Goal: Transaction & Acquisition: Purchase product/service

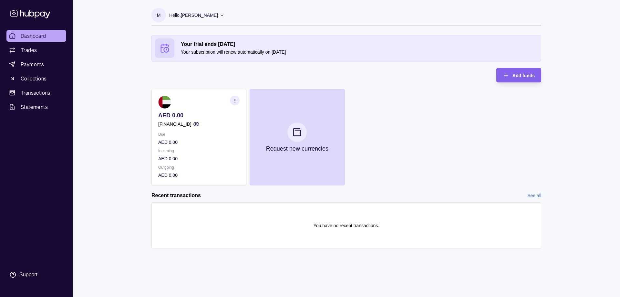
click at [209, 18] on p "Hello, [PERSON_NAME]" at bounding box center [193, 15] width 49 height 7
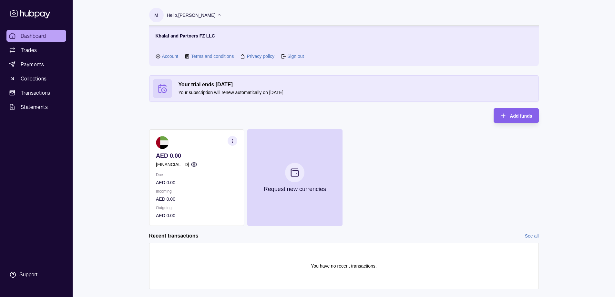
click at [200, 33] on p "Khalaf and Partners FZ LLC" at bounding box center [185, 35] width 59 height 7
click at [506, 116] on icon "button" at bounding box center [503, 115] width 6 height 6
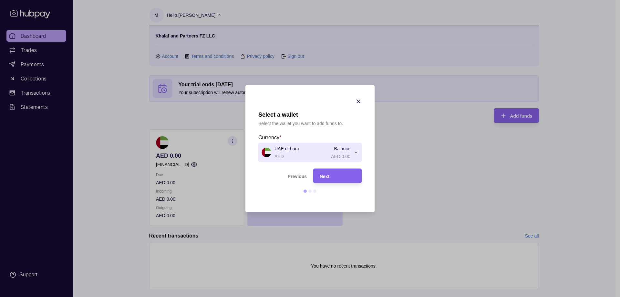
click at [361, 102] on icon "button" at bounding box center [358, 101] width 6 height 6
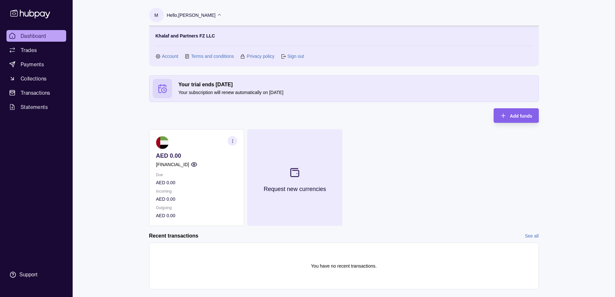
click at [336, 169] on button "Request new currencies" at bounding box center [294, 177] width 95 height 97
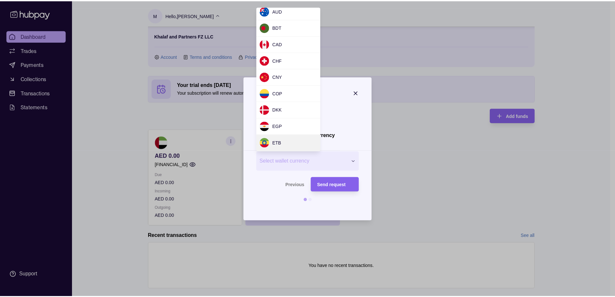
scroll to position [20, 0]
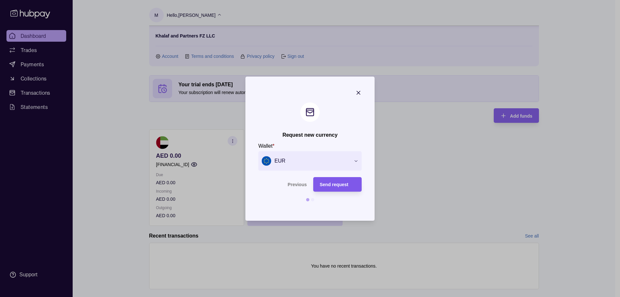
click at [350, 188] on div "Send request" at bounding box center [332, 184] width 45 height 15
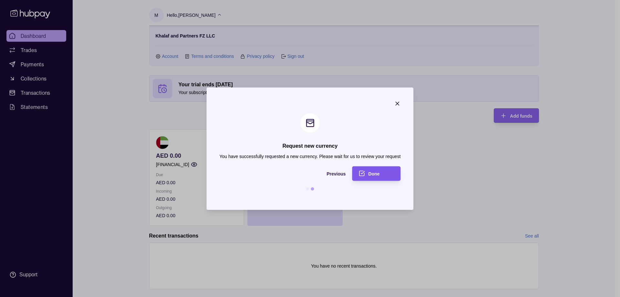
click at [374, 172] on span "Done" at bounding box center [373, 173] width 11 height 5
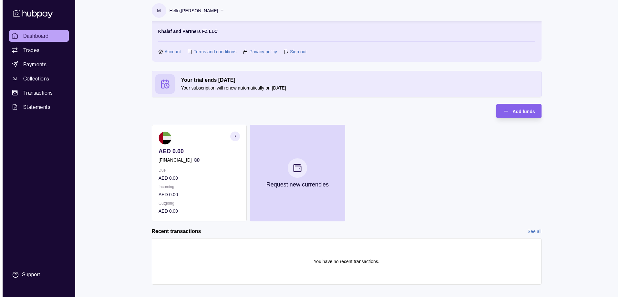
scroll to position [0, 0]
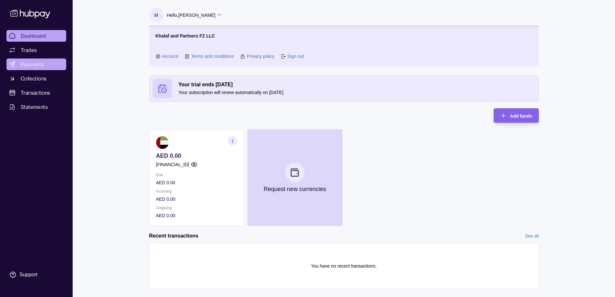
click at [38, 64] on span "Payments" at bounding box center [32, 64] width 23 height 8
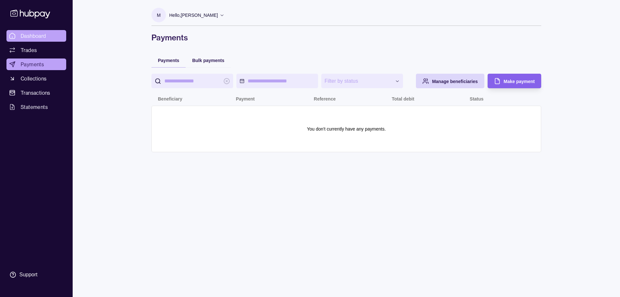
click at [43, 34] on span "Dashboard" at bounding box center [34, 36] width 26 height 8
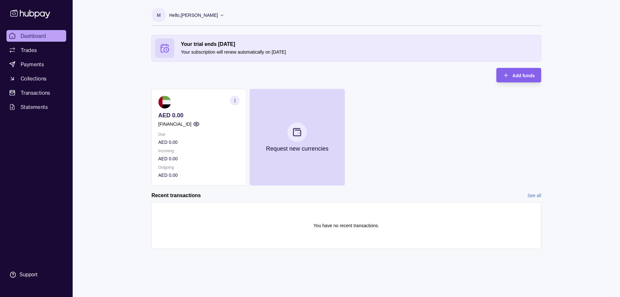
click at [37, 48] on link "Trades" at bounding box center [36, 50] width 60 height 12
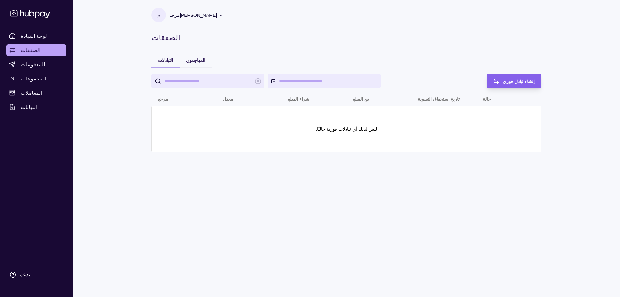
click at [193, 62] on font "المهاجمون" at bounding box center [195, 60] width 19 height 5
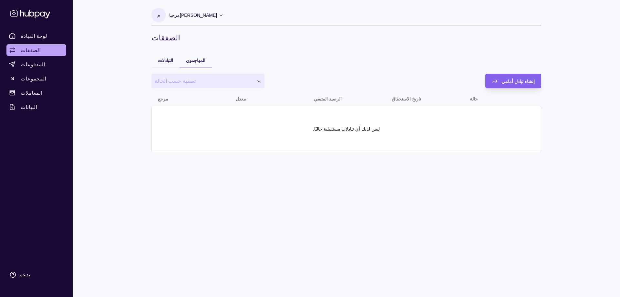
click at [166, 62] on font "التبادلات" at bounding box center [165, 60] width 15 height 5
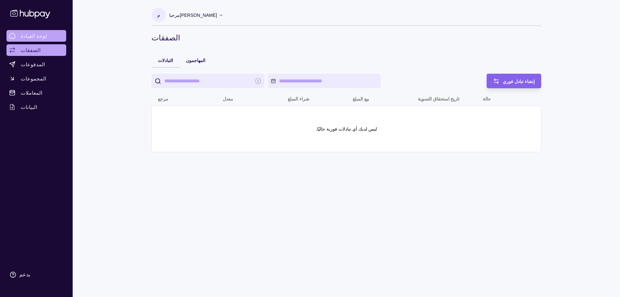
click at [33, 38] on font "لوحة القيادة" at bounding box center [34, 36] width 26 height 6
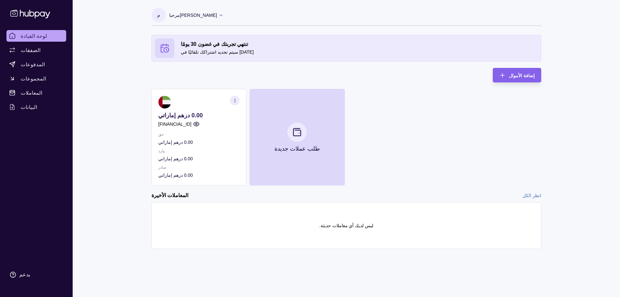
click at [192, 135] on p "حق" at bounding box center [198, 134] width 81 height 7
click at [165, 192] on h2 "المعاملات الأخيرة" at bounding box center [169, 195] width 37 height 7
click at [506, 73] on icon "button" at bounding box center [502, 75] width 6 height 6
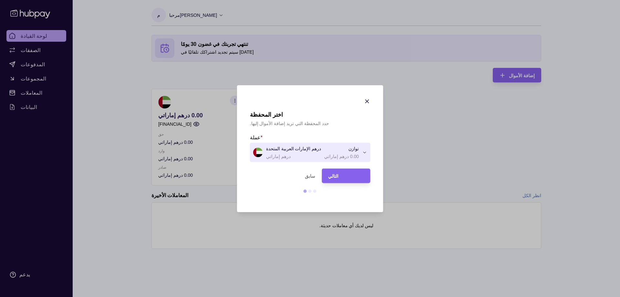
click at [354, 296] on div "**********" at bounding box center [310, 297] width 620 height 0
click at [312, 296] on div "اختر المحفظة حدد المحفظة التي تريد إضافة الأموال إليها. عملة * درهم الإمارات ال…" at bounding box center [310, 297] width 620 height 0
click at [356, 296] on div "**********" at bounding box center [310, 297] width 620 height 0
click at [365, 100] on icon "button" at bounding box center [366, 100] width 3 height 3
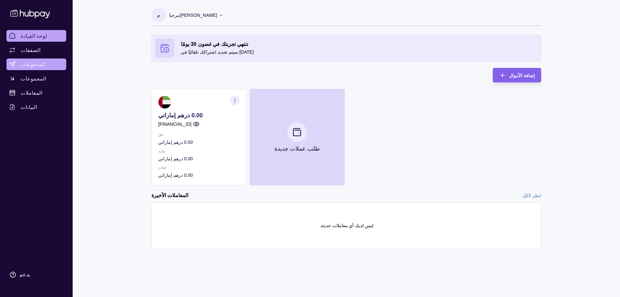
click at [42, 62] on link "المدفوعات" at bounding box center [36, 64] width 60 height 12
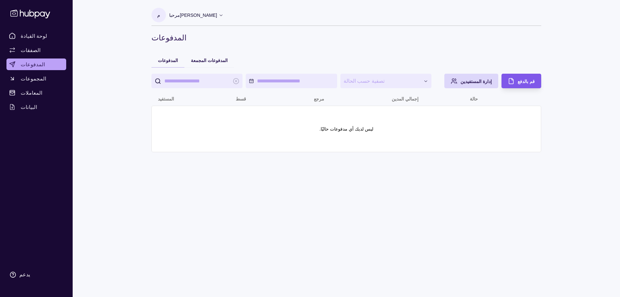
click at [524, 84] on div "قم بالدفع" at bounding box center [526, 81] width 17 height 8
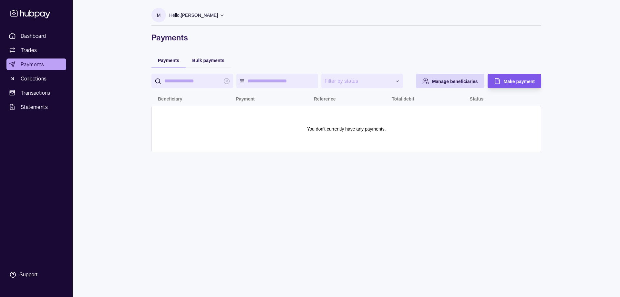
click at [500, 79] on icon "button" at bounding box center [497, 81] width 6 height 6
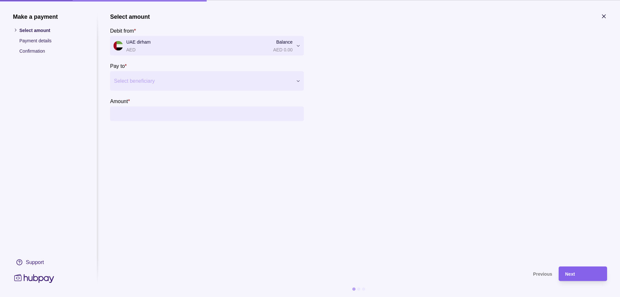
click at [296, 296] on div "Make a payment Select amount Payment details Confirmation Support Select amount…" at bounding box center [310, 297] width 620 height 0
click at [268, 296] on div "Make a payment Select amount Payment details Confirmation Support Select amount…" at bounding box center [310, 297] width 620 height 0
click at [294, 81] on div at bounding box center [298, 80] width 11 height 5
click at [164, 143] on section "Select amount Debit from * [GEOGRAPHIC_DATA] dirham AED Balance AED 0.00 *** Pa…" at bounding box center [358, 136] width 497 height 247
click at [32, 31] on p "Select amount" at bounding box center [51, 29] width 65 height 7
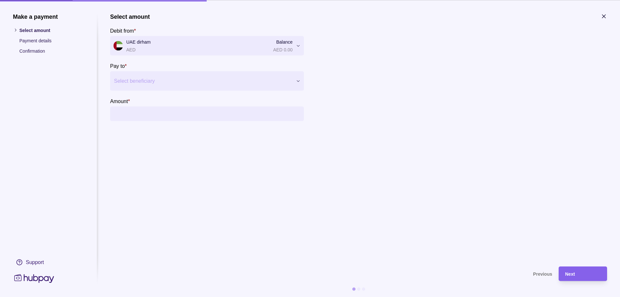
click at [16, 31] on icon at bounding box center [15, 30] width 5 height 5
click at [604, 16] on icon "button" at bounding box center [603, 16] width 3 height 3
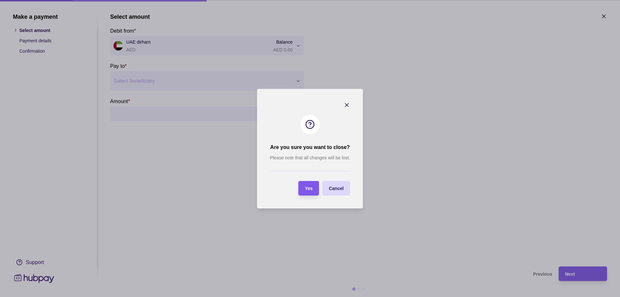
click at [309, 188] on span "Yes" at bounding box center [309, 188] width 8 height 5
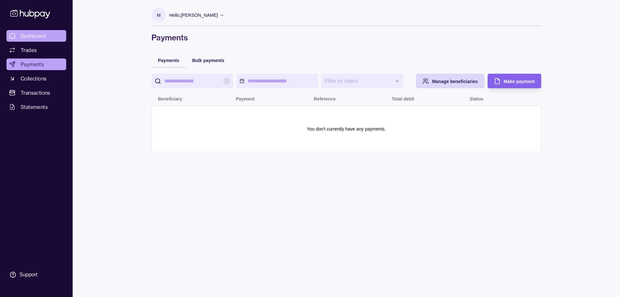
click at [22, 35] on span "Dashboard" at bounding box center [34, 36] width 26 height 8
